Goal: Check status: Check status

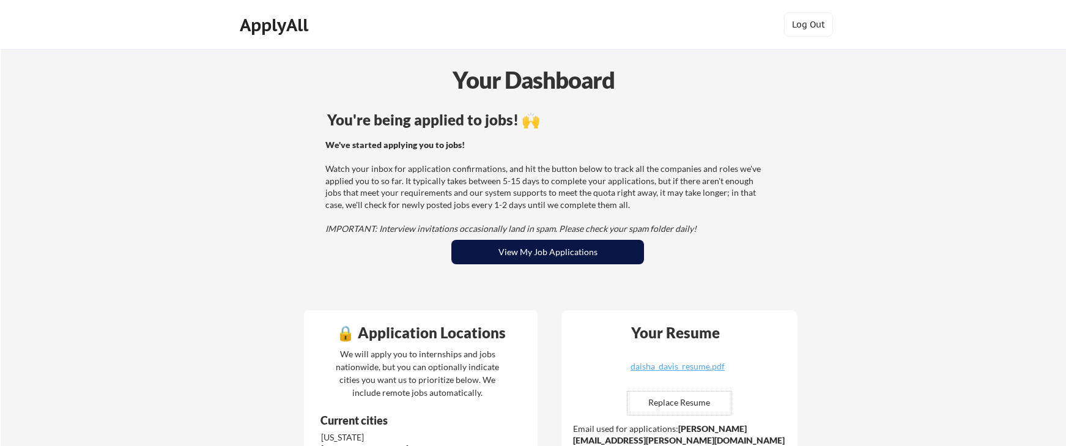
click at [546, 245] on button "View My Job Applications" at bounding box center [547, 252] width 193 height 24
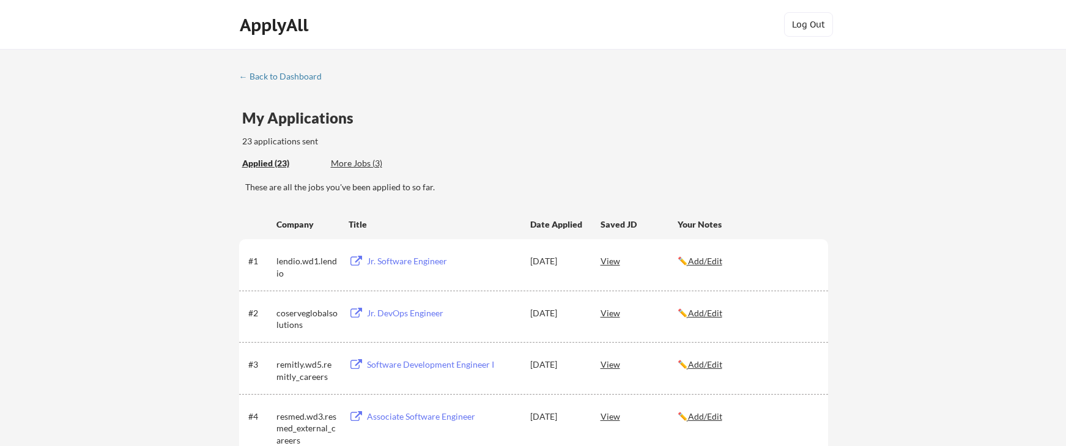
click at [357, 161] on div "More Jobs (3)" at bounding box center [376, 163] width 90 height 12
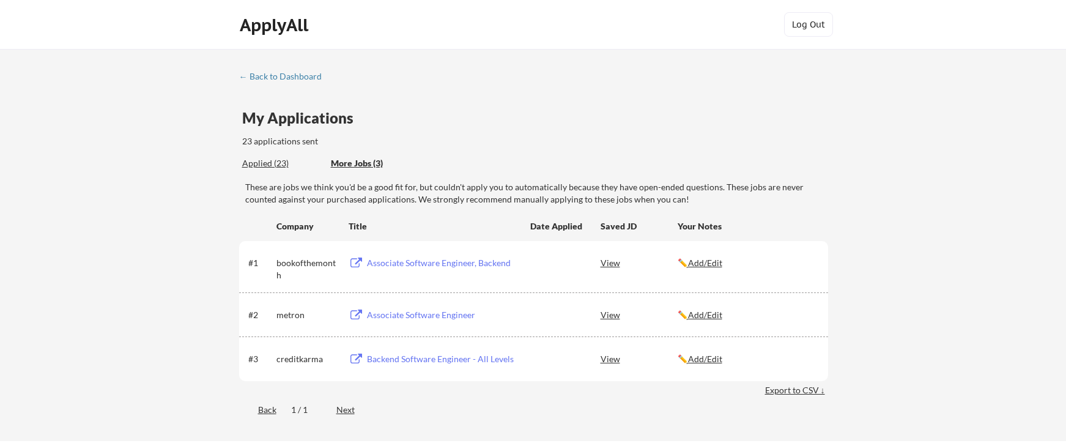
click at [273, 163] on div "Applied (23)" at bounding box center [281, 163] width 79 height 12
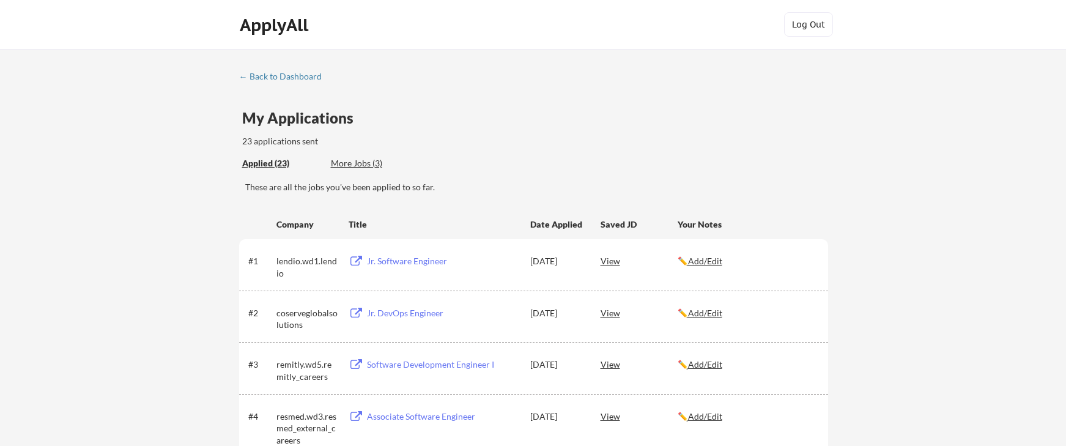
click at [534, 155] on div "Applied (23) More Jobs (3)" at bounding box center [535, 163] width 586 height 25
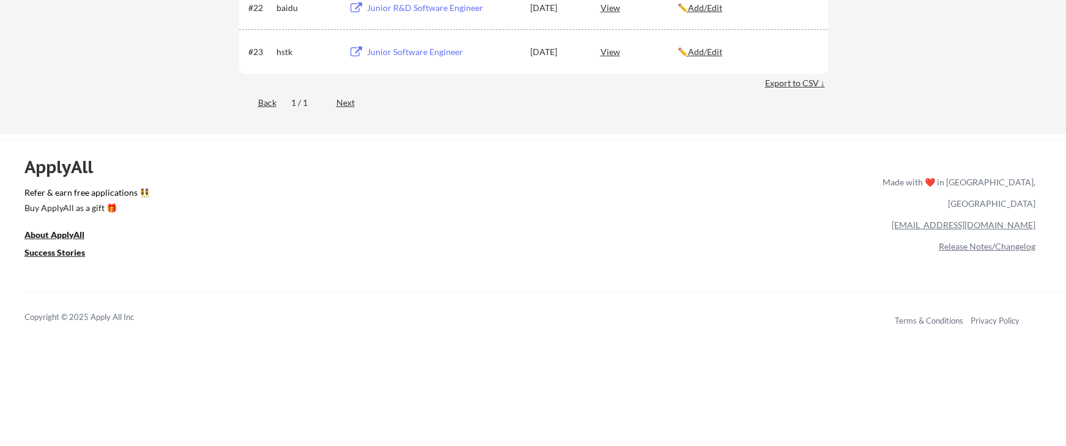
scroll to position [1274, 0]
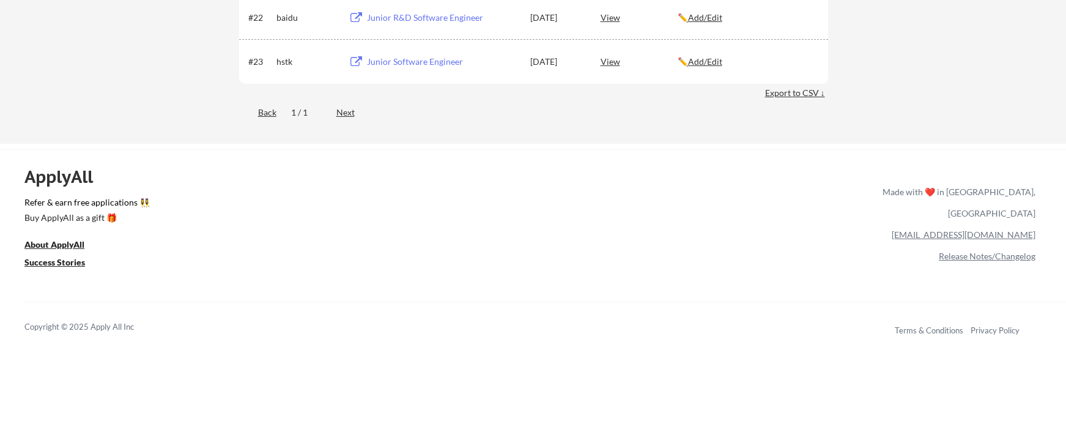
click at [345, 116] on div "Next" at bounding box center [352, 112] width 32 height 12
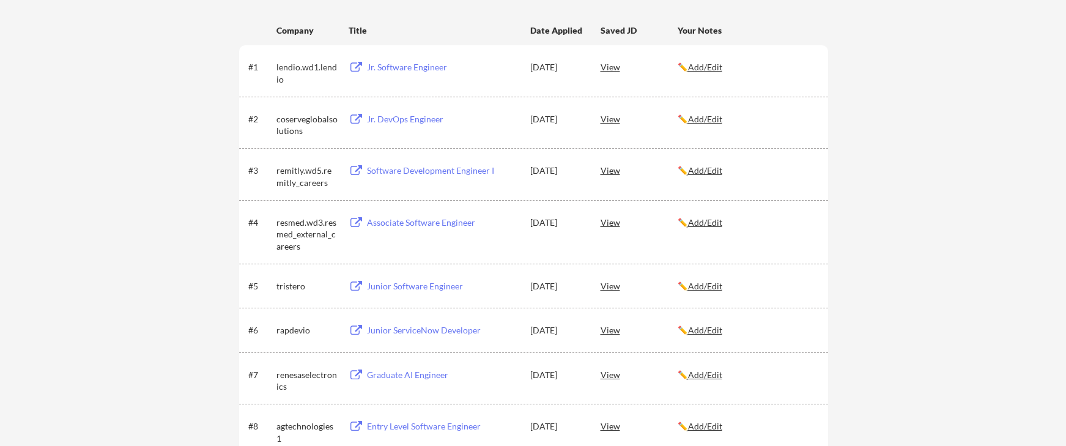
scroll to position [0, 0]
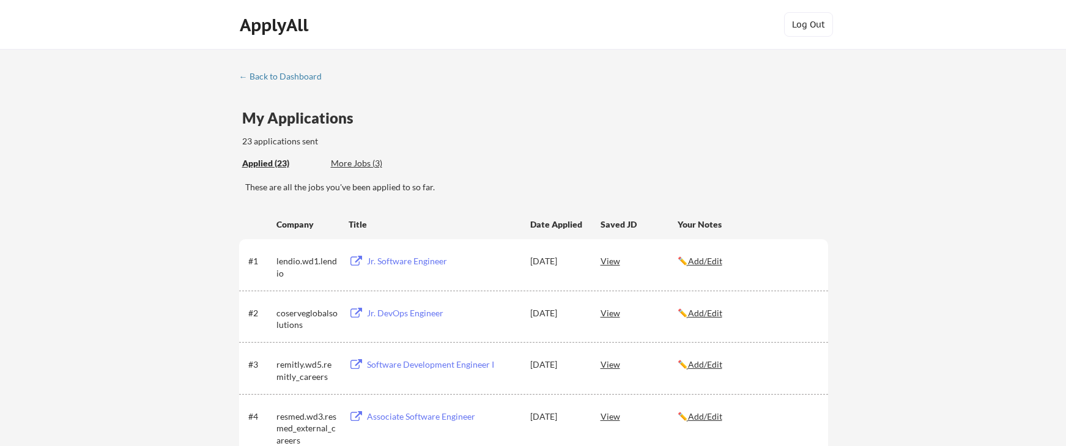
click at [462, 144] on div "23 applications sent" at bounding box center [360, 141] width 237 height 12
click at [373, 163] on div "More Jobs (3)" at bounding box center [376, 163] width 90 height 12
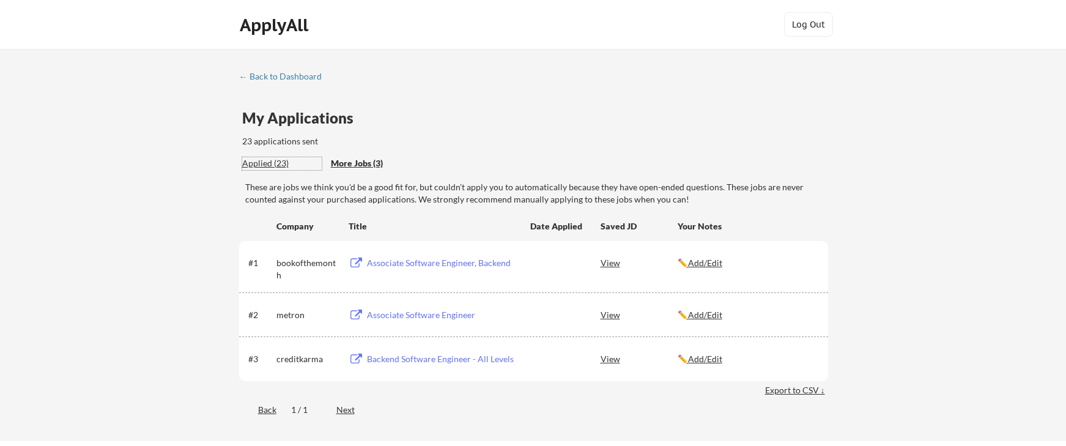
click at [269, 162] on div "Applied (23)" at bounding box center [281, 163] width 79 height 12
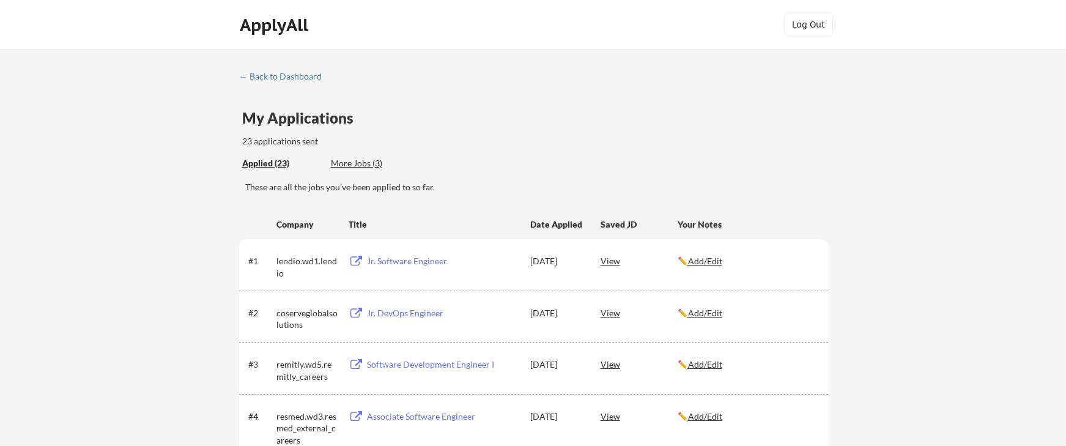
click at [253, 78] on div "← Back to Dashboard" at bounding box center [285, 76] width 92 height 9
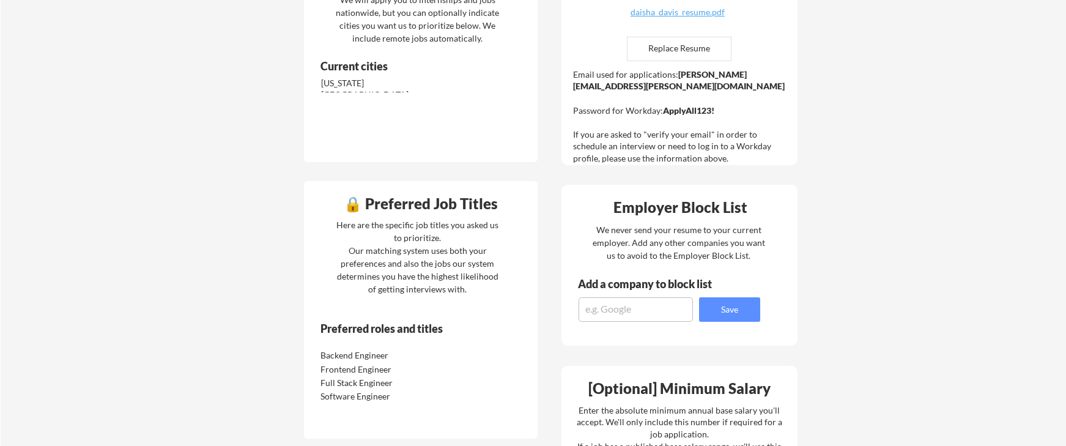
scroll to position [623, 0]
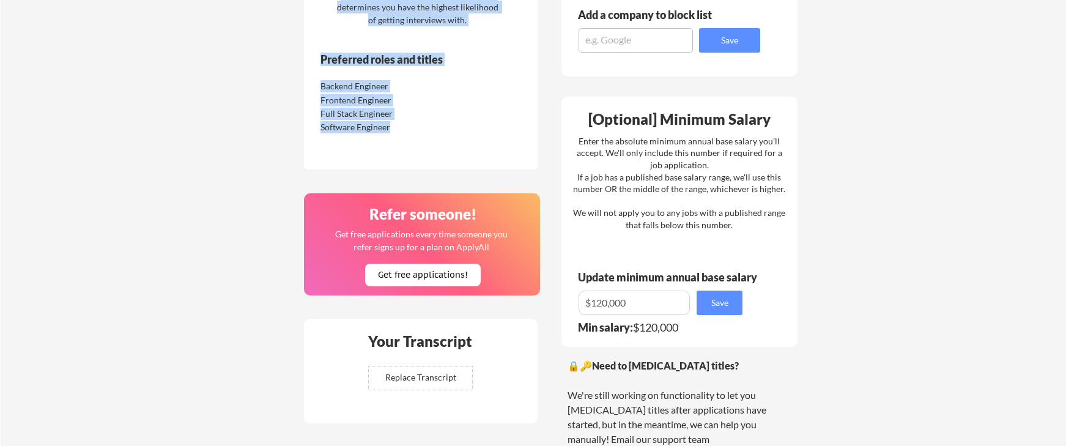
drag, startPoint x: 394, startPoint y: 131, endPoint x: 293, endPoint y: 109, distance: 103.4
click at [293, 109] on div "🔒 Application Locations We will apply you to internships and jobs nationwide, b…" at bounding box center [550, 117] width 514 height 880
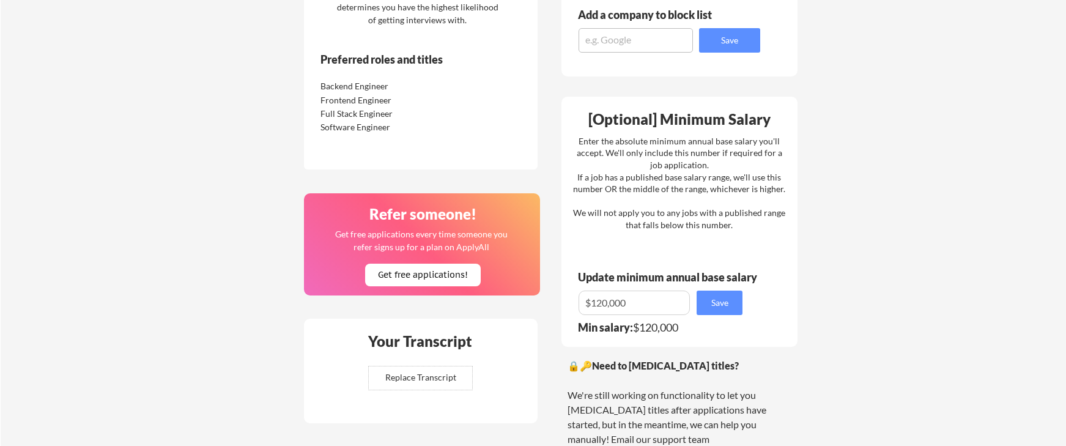
click at [494, 180] on div "🔒 Application Locations We will apply you to internships and jobs nationwide, b…" at bounding box center [550, 117] width 514 height 880
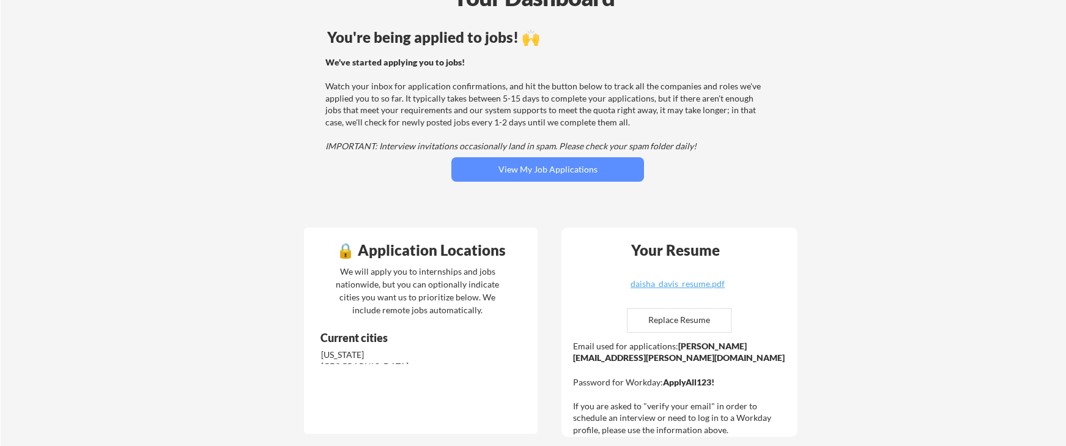
scroll to position [0, 0]
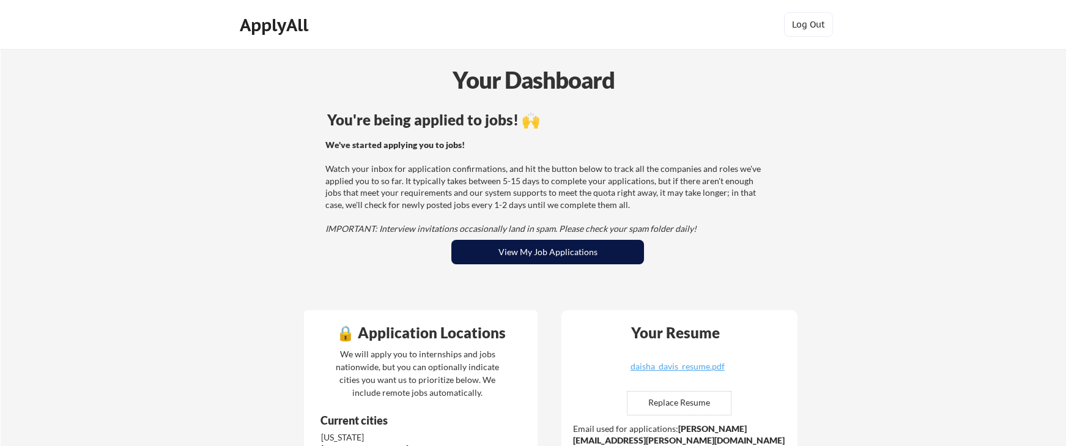
click at [489, 260] on button "View My Job Applications" at bounding box center [547, 252] width 193 height 24
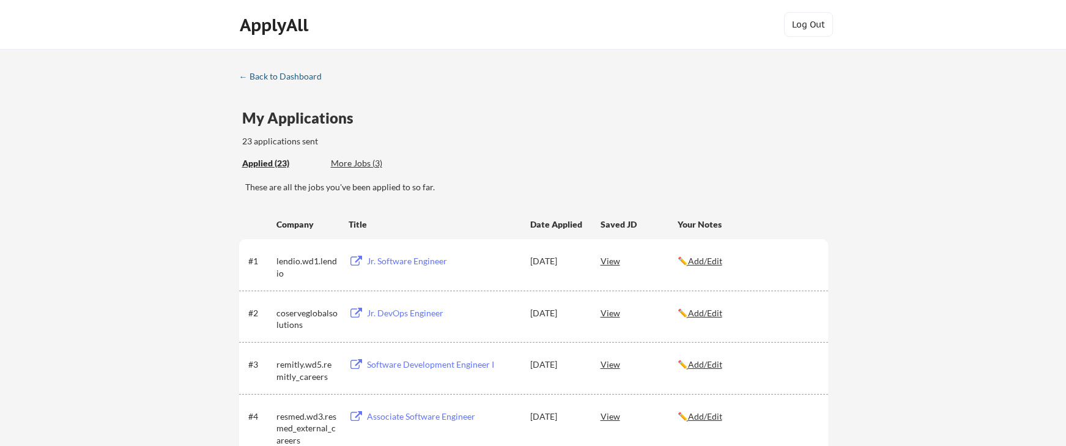
click at [268, 80] on div "← Back to Dashboard" at bounding box center [285, 76] width 92 height 9
click at [268, 76] on div "← Back to Dashboard" at bounding box center [285, 76] width 92 height 9
